Goal: Task Accomplishment & Management: Manage account settings

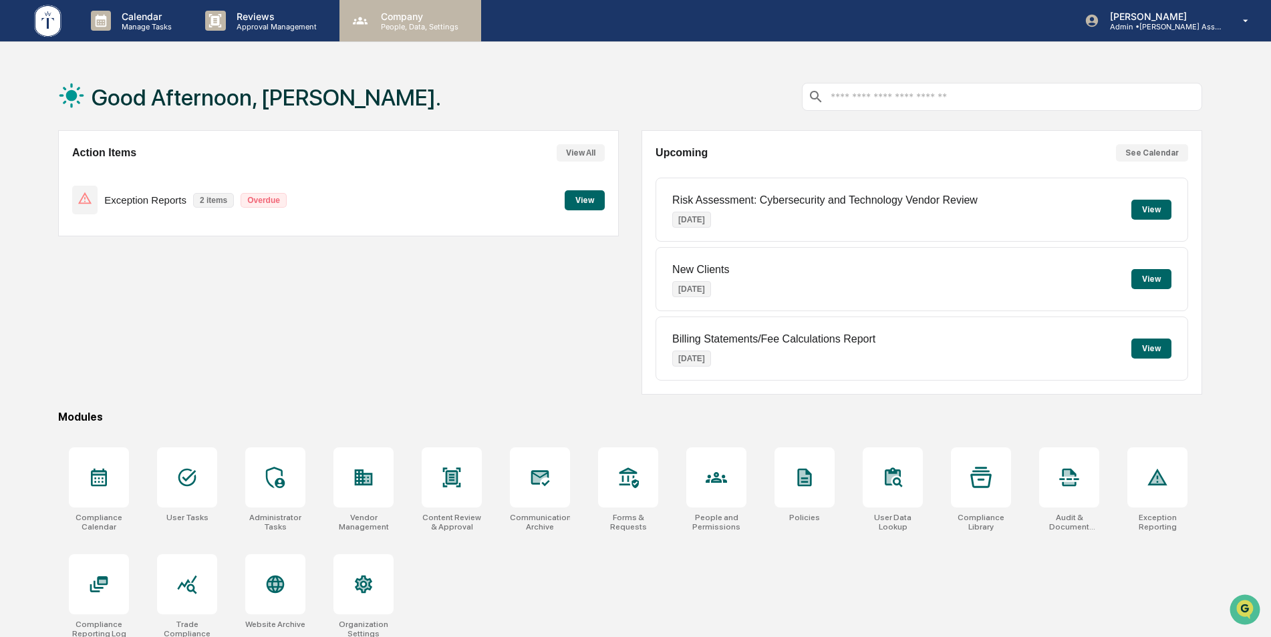
click at [402, 22] on p "People, Data, Settings" at bounding box center [417, 26] width 95 height 9
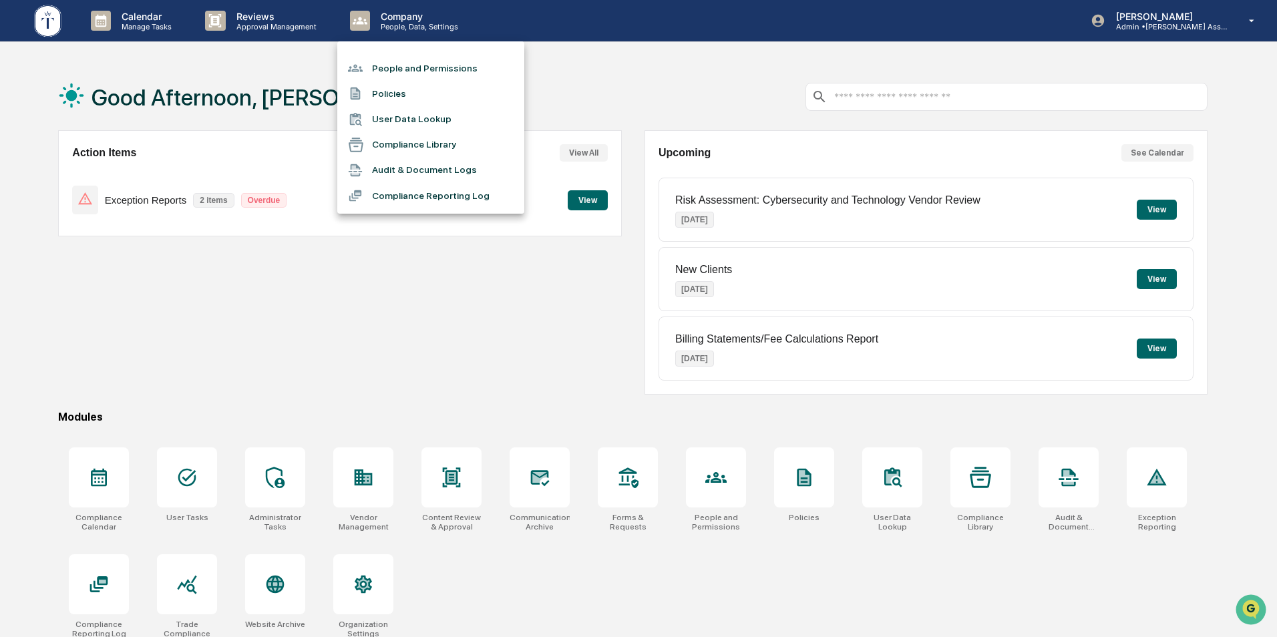
click at [400, 63] on li "People and Permissions" at bounding box center [430, 67] width 187 height 25
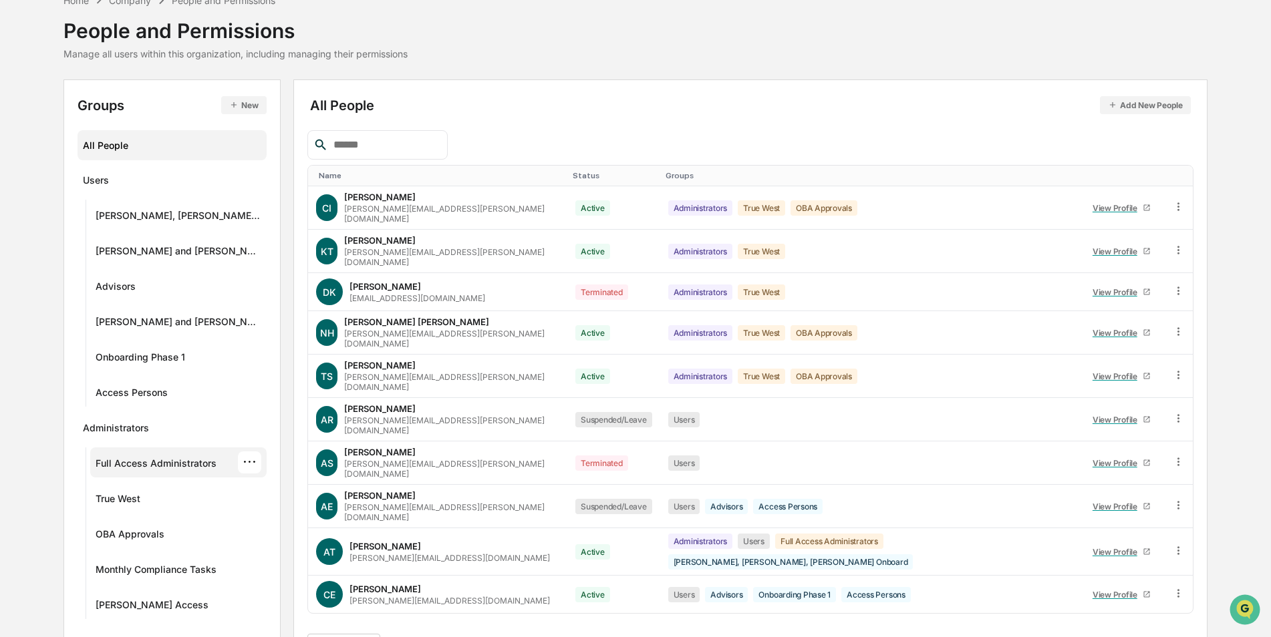
scroll to position [72, 0]
click at [238, 602] on div "···" at bounding box center [249, 603] width 23 height 22
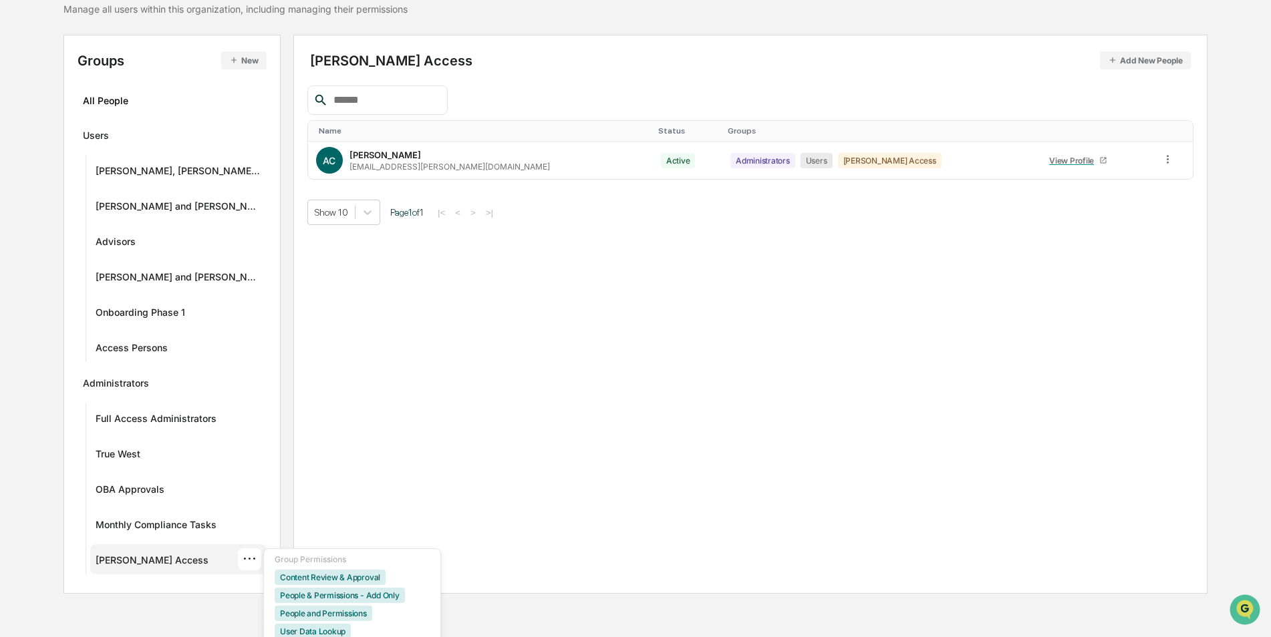
scroll to position [139, 0]
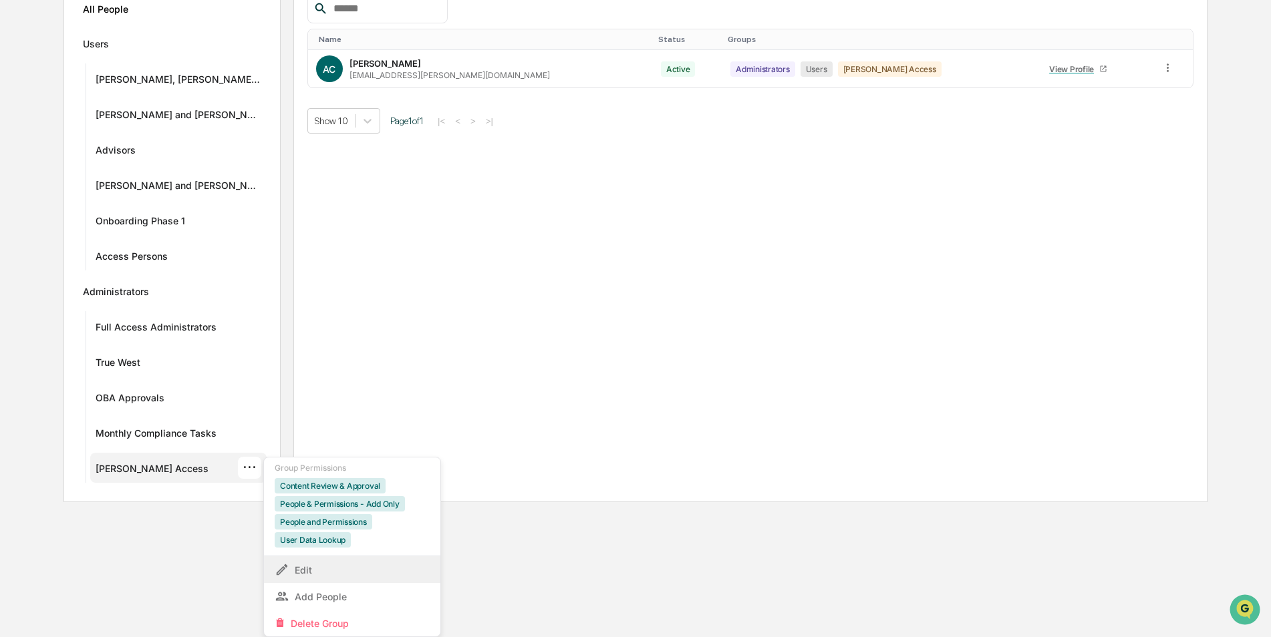
click at [317, 566] on div "Edit" at bounding box center [352, 570] width 155 height 16
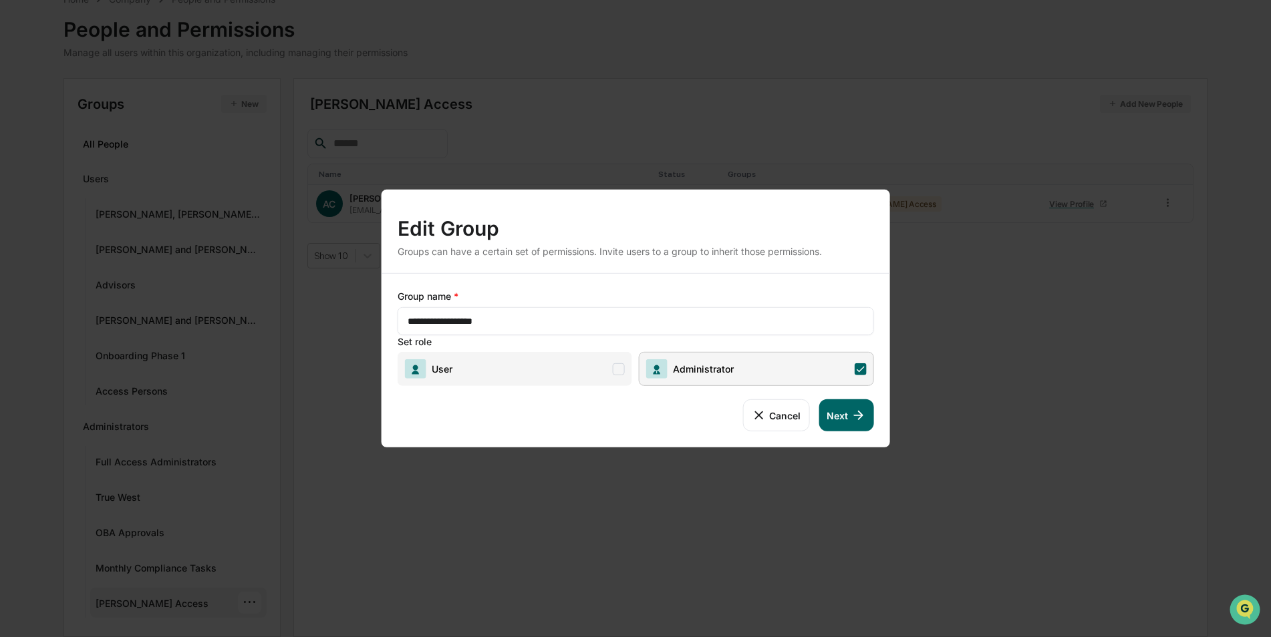
click at [853, 421] on icon at bounding box center [858, 415] width 15 height 15
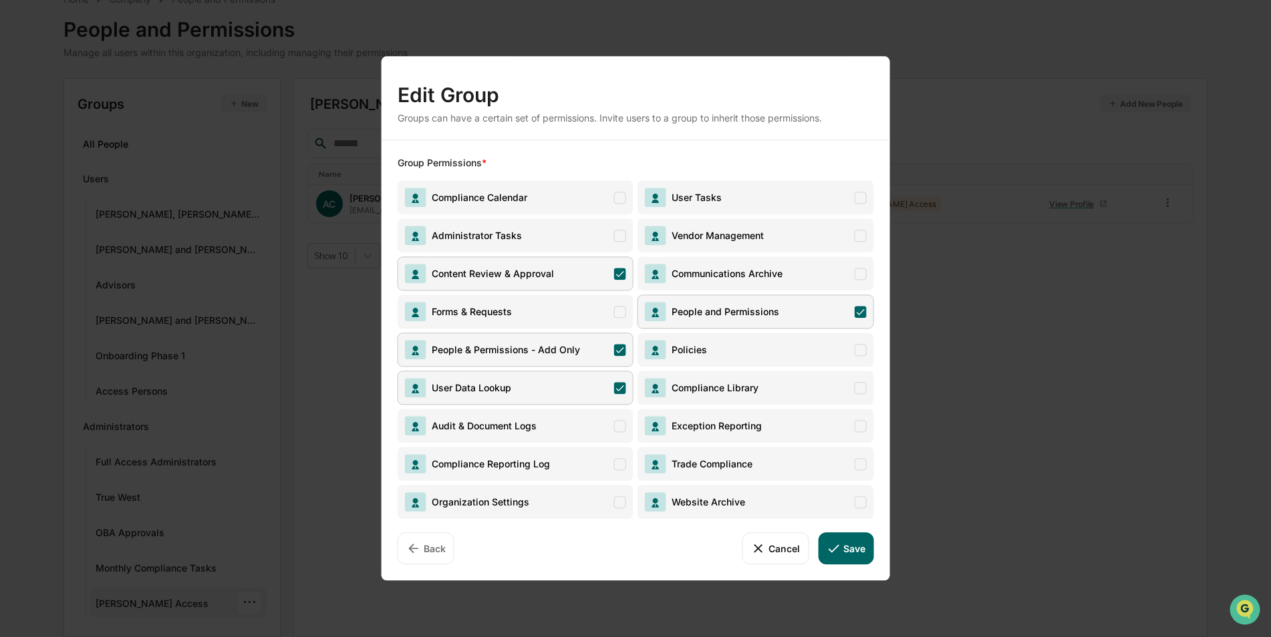
click at [618, 388] on icon at bounding box center [620, 388] width 12 height 12
click at [822, 196] on span "User Tasks" at bounding box center [755, 197] width 236 height 34
click at [846, 537] on button "Save" at bounding box center [845, 548] width 55 height 32
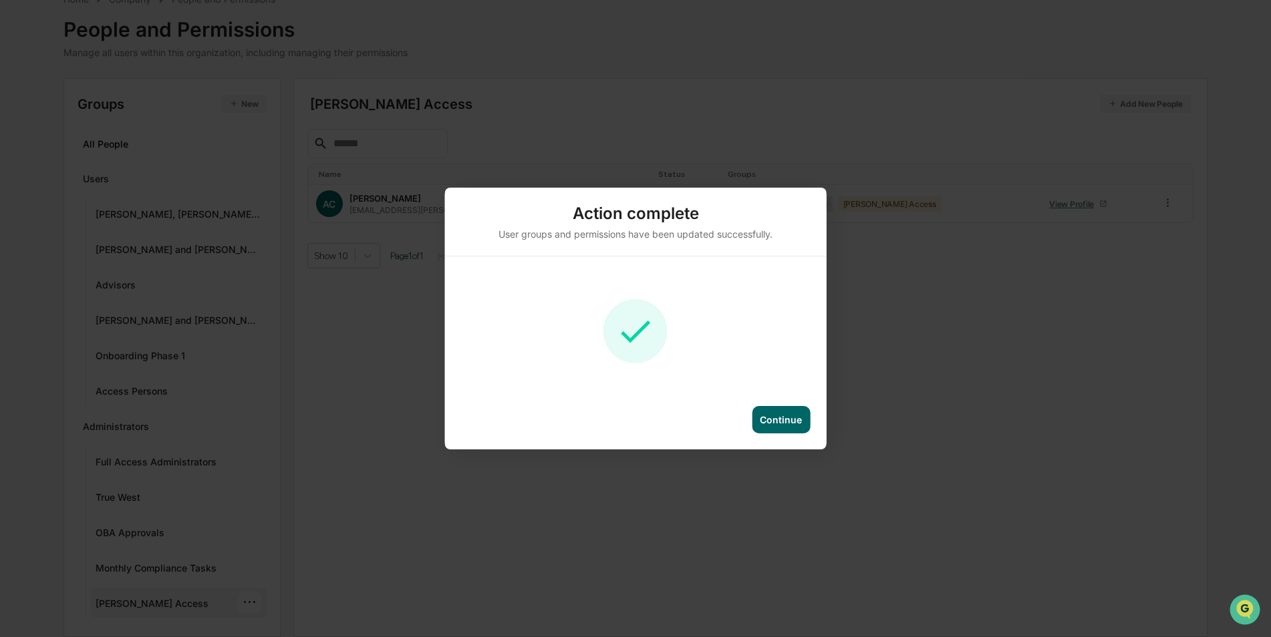
click at [784, 420] on div "Continue" at bounding box center [781, 419] width 42 height 11
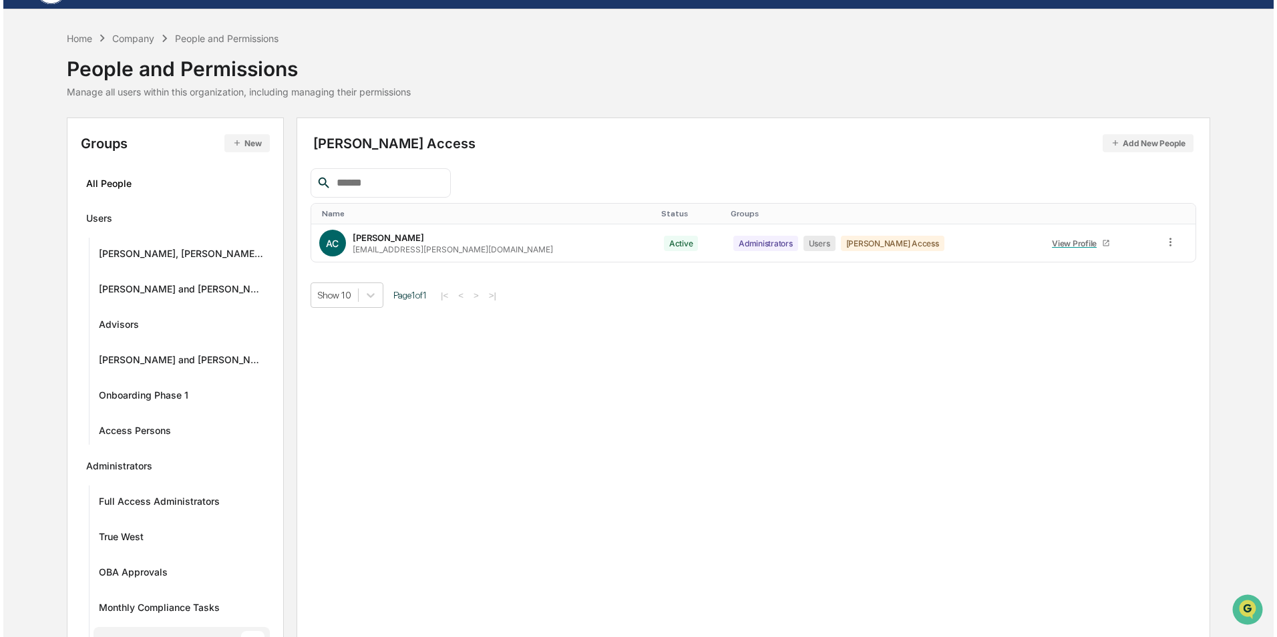
scroll to position [0, 0]
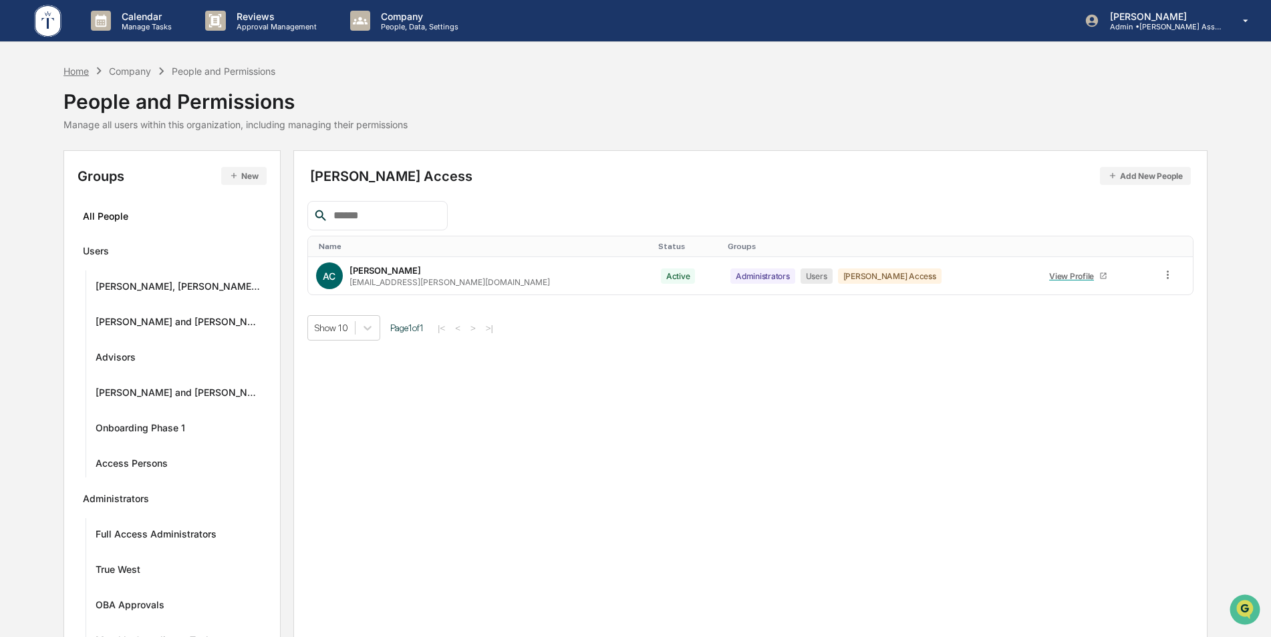
click at [81, 76] on div "Home" at bounding box center [75, 70] width 25 height 11
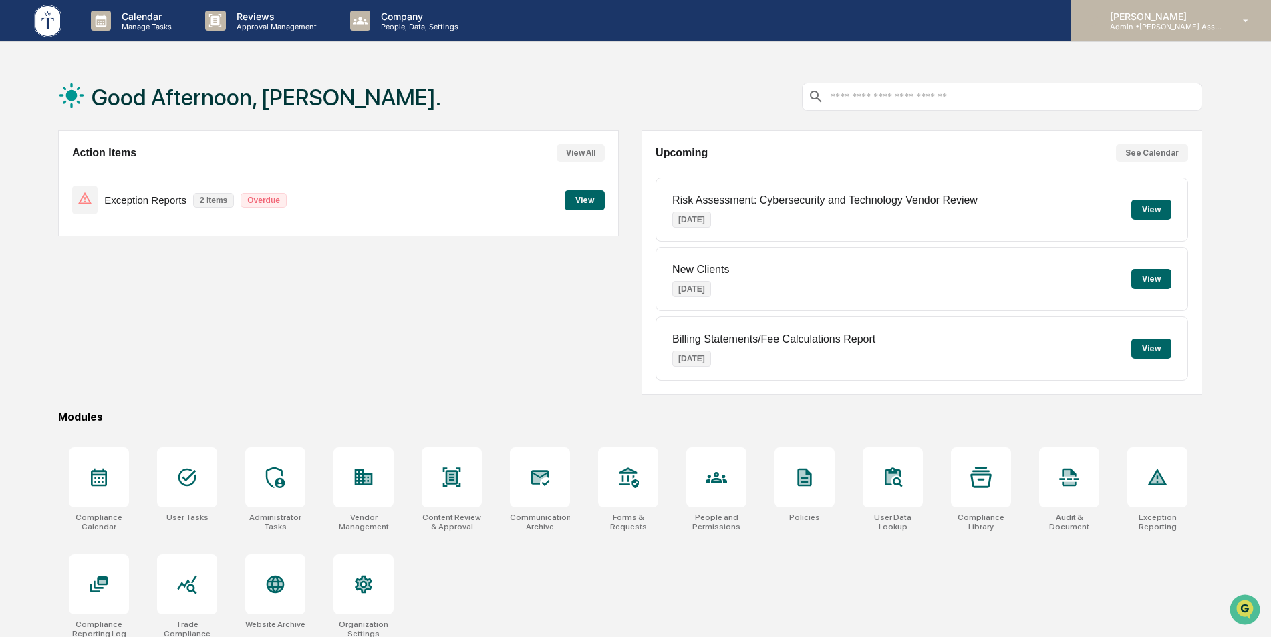
click at [1177, 27] on p "Admin • [PERSON_NAME] Asset Management LLC" at bounding box center [1161, 26] width 124 height 9
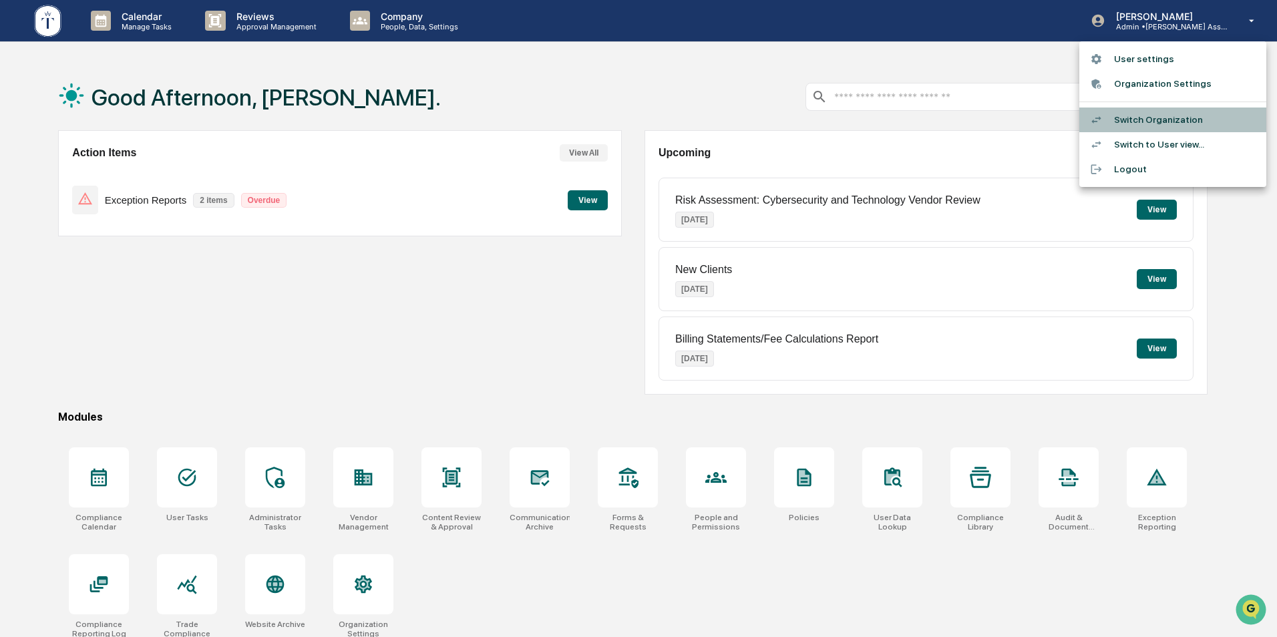
click at [1165, 120] on li "Switch Organization" at bounding box center [1173, 120] width 187 height 25
